Goal: Task Accomplishment & Management: Manage account settings

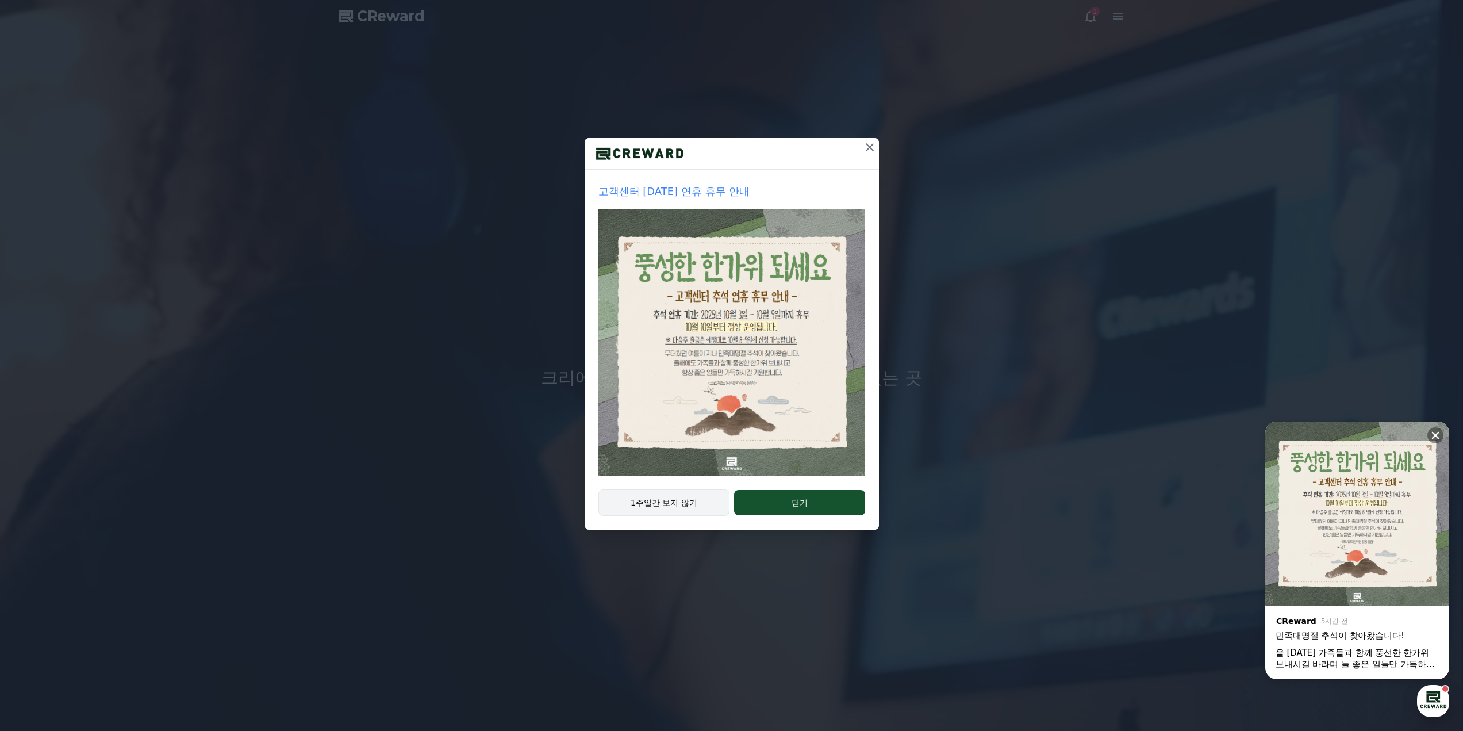
click at [711, 502] on button "1주일간 보지 않기" at bounding box center [664, 502] width 132 height 26
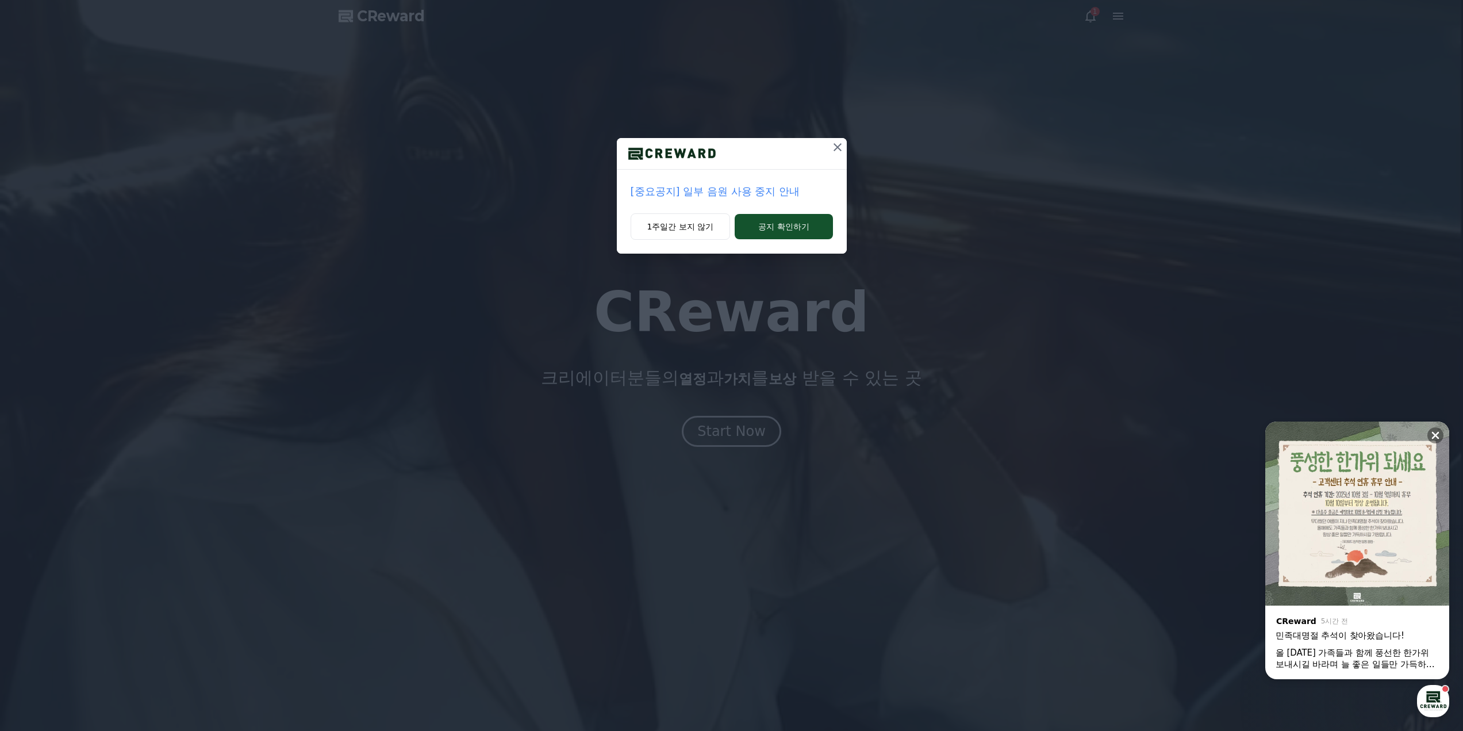
click at [840, 151] on icon at bounding box center [838, 147] width 14 height 14
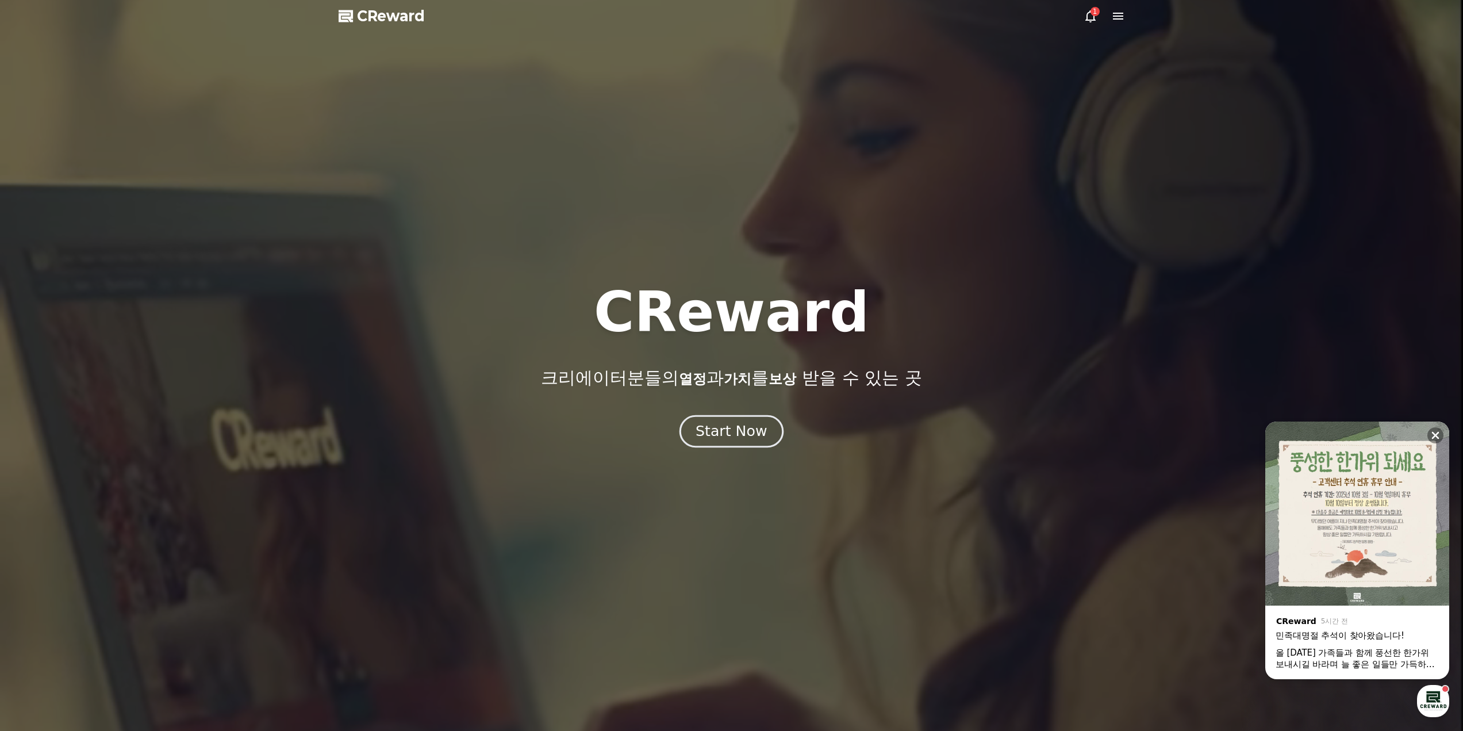
click at [736, 435] on div "Start Now" at bounding box center [731, 431] width 71 height 20
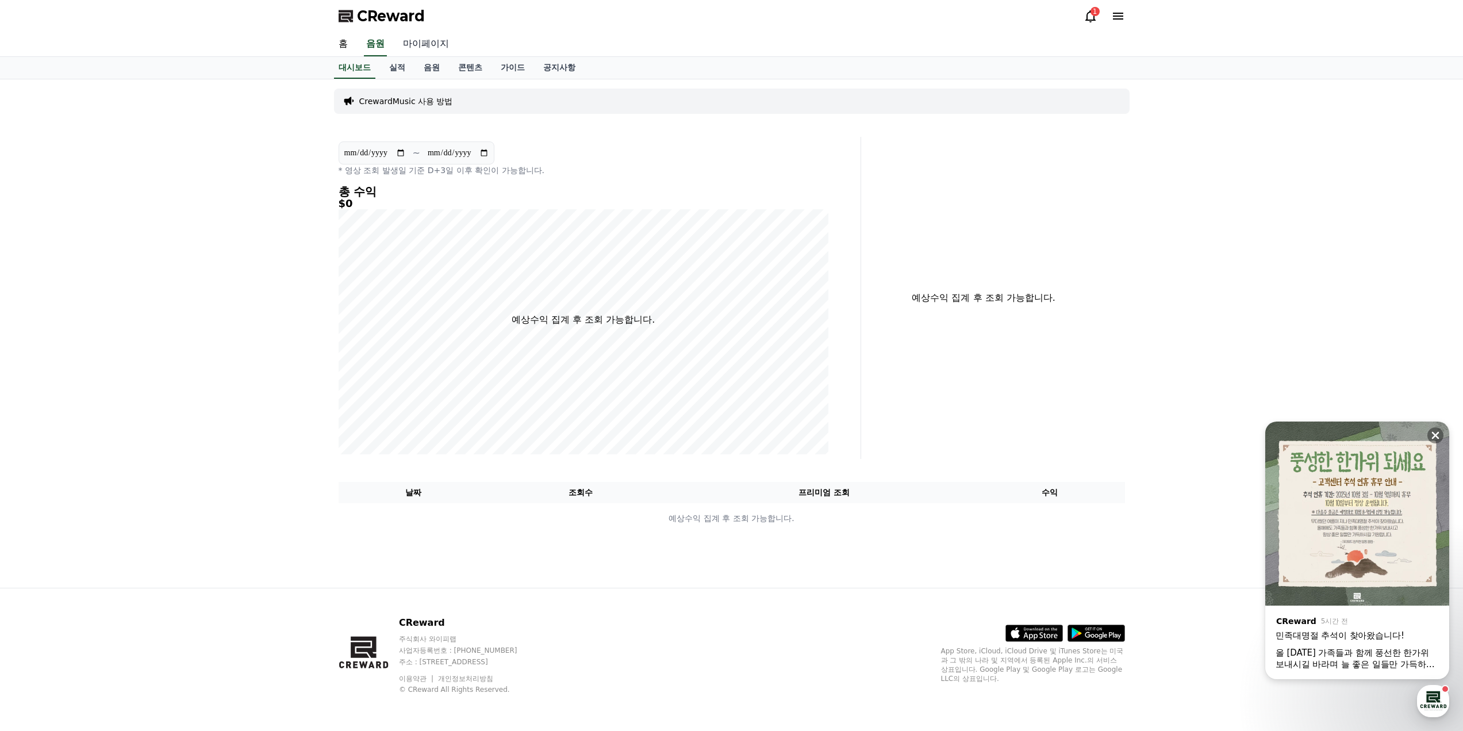
click at [441, 48] on link "마이페이지" at bounding box center [426, 44] width 64 height 24
select select "**********"
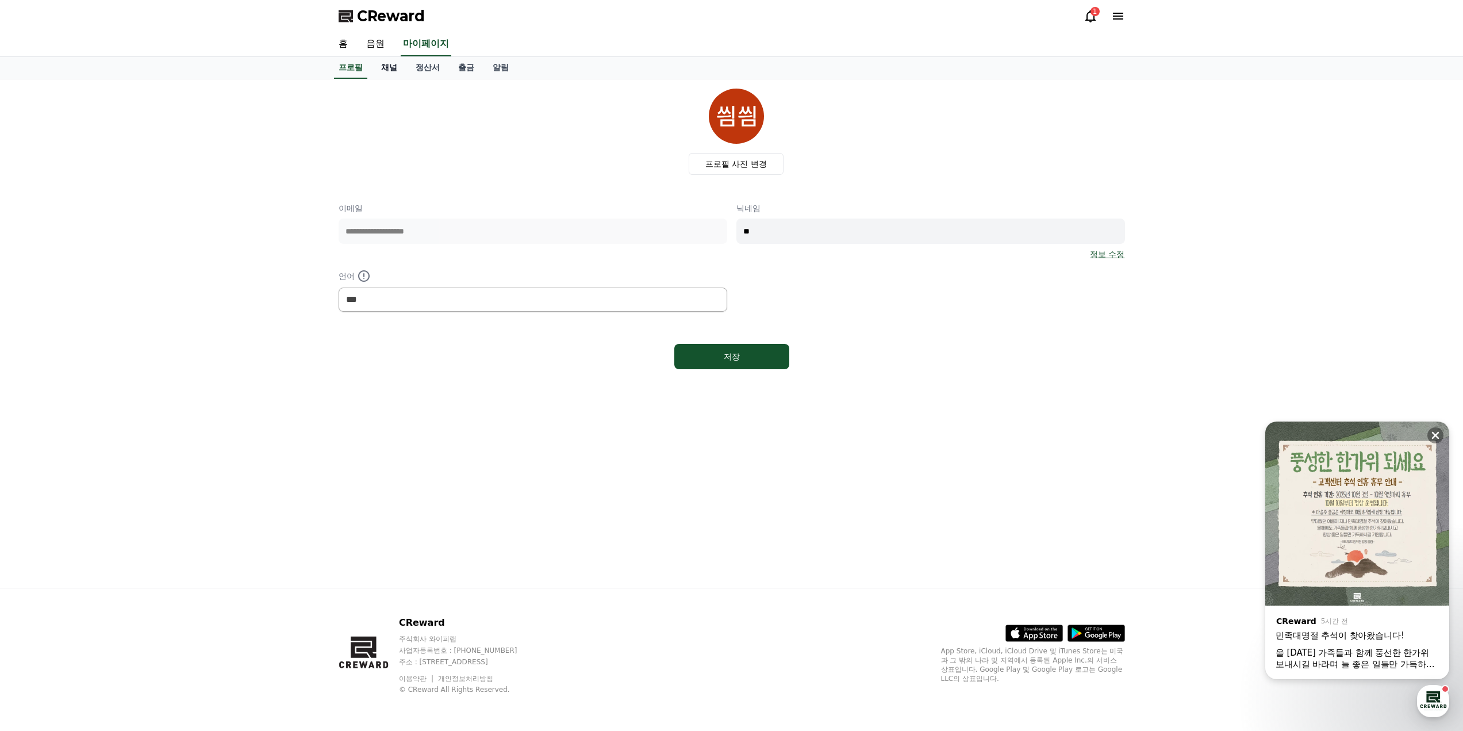
click at [395, 70] on link "채널" at bounding box center [389, 68] width 34 height 22
